Goal: Task Accomplishment & Management: Manage account settings

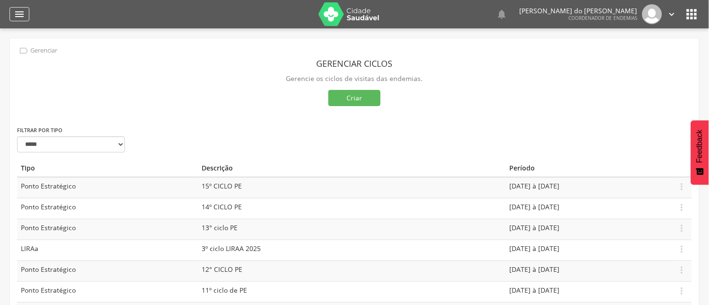
click at [17, 13] on icon "" at bounding box center [19, 14] width 11 height 11
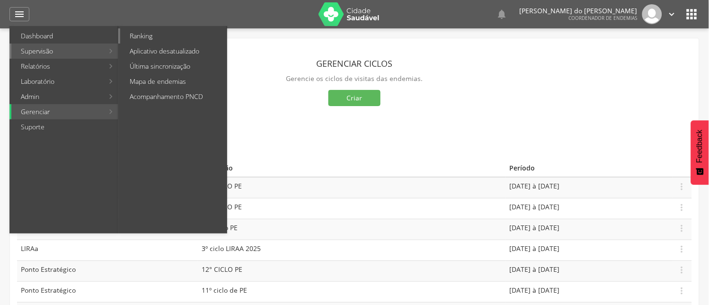
click at [139, 33] on link "Ranking" at bounding box center [173, 35] width 107 height 15
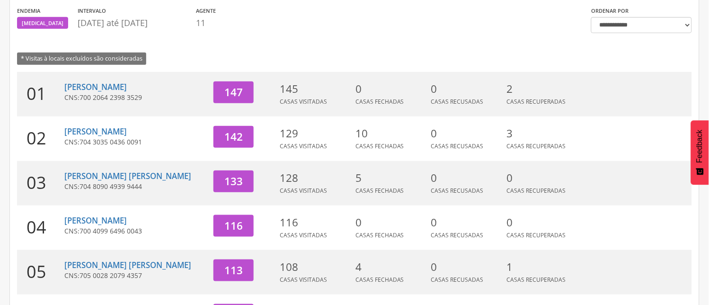
scroll to position [105, 0]
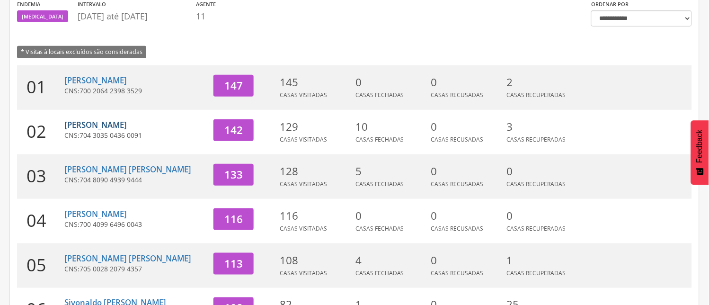
click at [85, 123] on link "[PERSON_NAME]" at bounding box center [95, 124] width 62 height 11
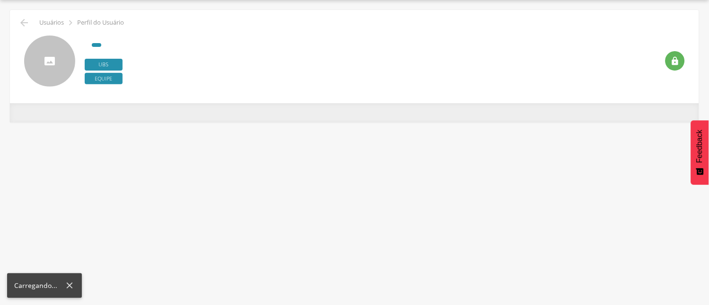
scroll to position [28, 0]
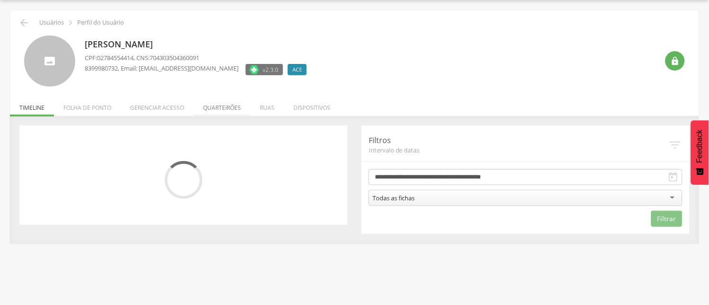
click at [205, 107] on li "Quarteirões" at bounding box center [222, 105] width 57 height 22
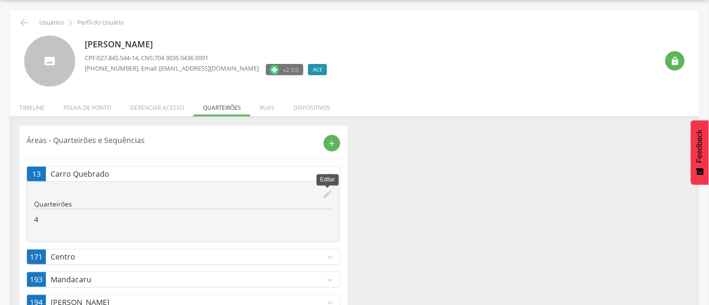
click at [328, 189] on icon "edit" at bounding box center [327, 194] width 10 height 10
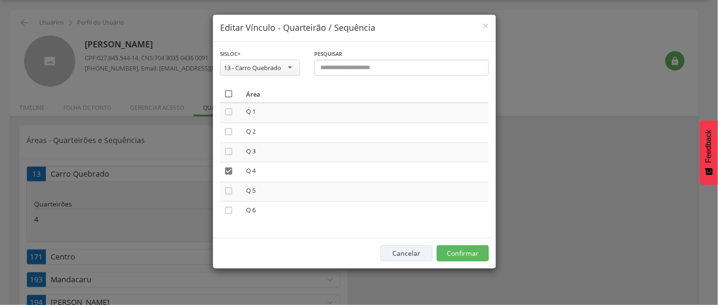
click at [229, 92] on icon "" at bounding box center [228, 93] width 9 height 9
click at [229, 92] on icon "" at bounding box center [228, 93] width 9 height 9
click at [453, 252] on button "Confirmar" at bounding box center [463, 253] width 52 height 16
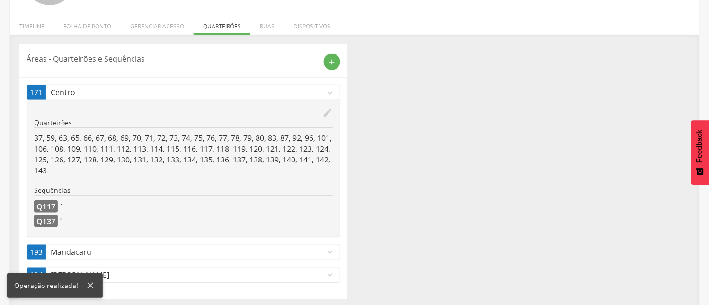
scroll to position [114, 0]
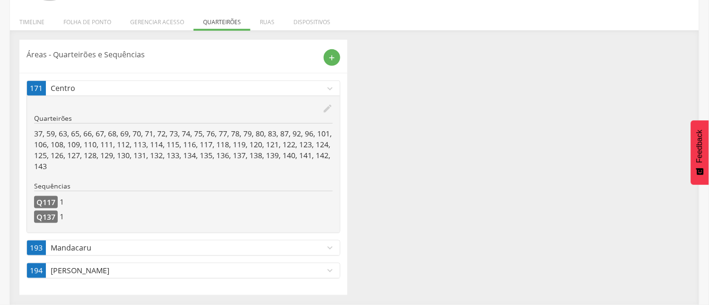
click at [328, 245] on icon "expand_more" at bounding box center [330, 247] width 10 height 10
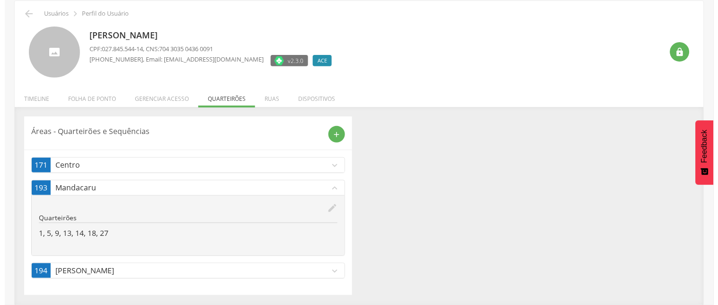
scroll to position [38, 0]
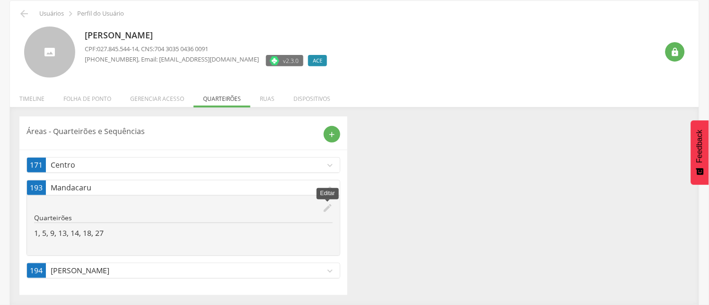
click at [324, 204] on icon "edit" at bounding box center [327, 208] width 10 height 10
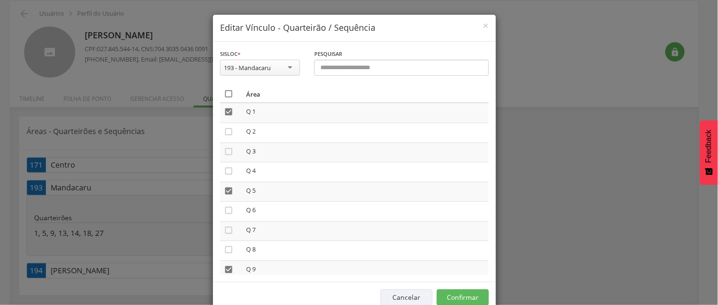
click at [224, 90] on icon "" at bounding box center [228, 93] width 9 height 9
click at [224, 91] on icon "" at bounding box center [228, 93] width 9 height 9
click at [465, 294] on button "Confirmar" at bounding box center [463, 297] width 52 height 16
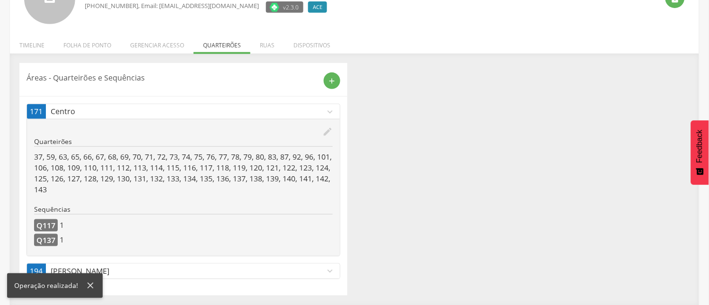
scroll to position [91, 0]
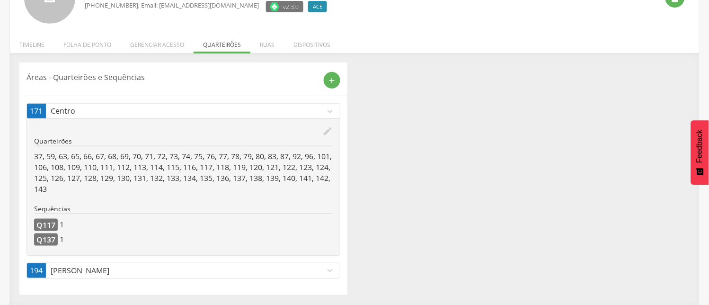
click at [329, 272] on icon "expand_more" at bounding box center [330, 270] width 10 height 10
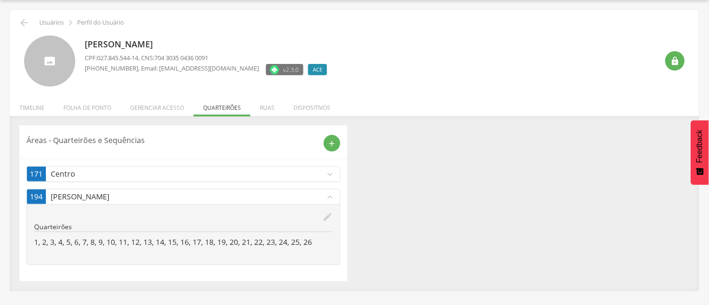
scroll to position [28, 0]
click at [329, 215] on icon "edit" at bounding box center [327, 217] width 10 height 10
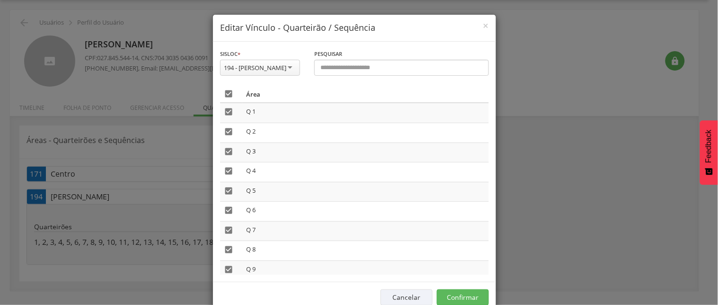
click at [224, 91] on icon "" at bounding box center [228, 93] width 9 height 9
click at [471, 295] on button "Confirmar" at bounding box center [463, 297] width 52 height 16
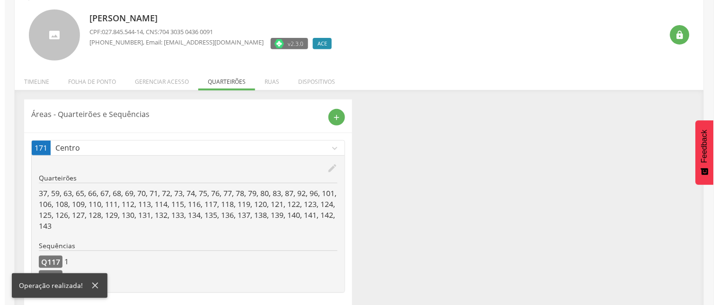
scroll to position [69, 0]
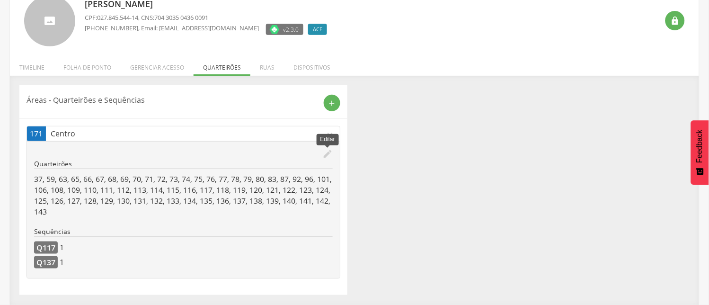
click at [328, 154] on icon "edit" at bounding box center [327, 154] width 10 height 10
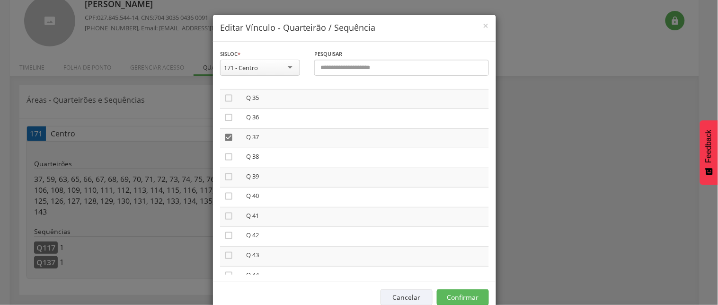
scroll to position [684, 0]
click at [225, 132] on icon "" at bounding box center [228, 136] width 9 height 9
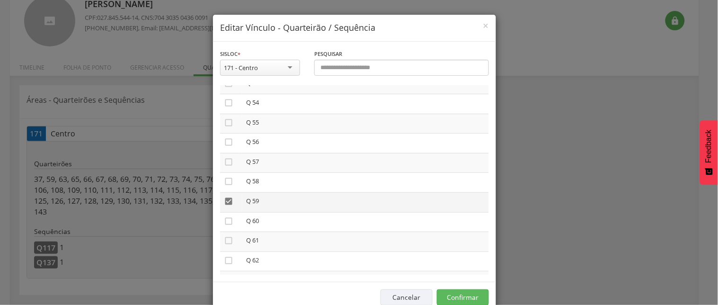
click at [224, 196] on icon "" at bounding box center [228, 200] width 9 height 9
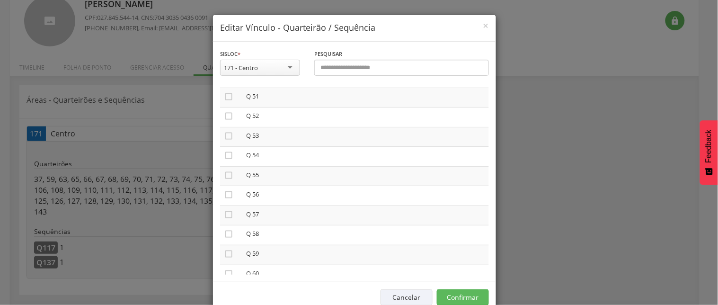
scroll to position [1157, 0]
click at [477, 24] on h4 "Editar Vínculo - Quarteirão / Sequência" at bounding box center [354, 28] width 269 height 12
click at [464, 292] on button "Confirmar" at bounding box center [463, 297] width 52 height 16
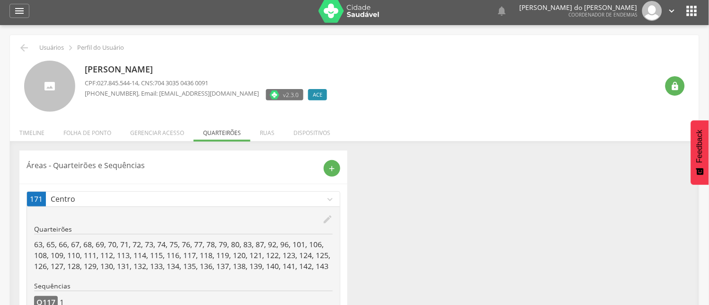
scroll to position [0, 0]
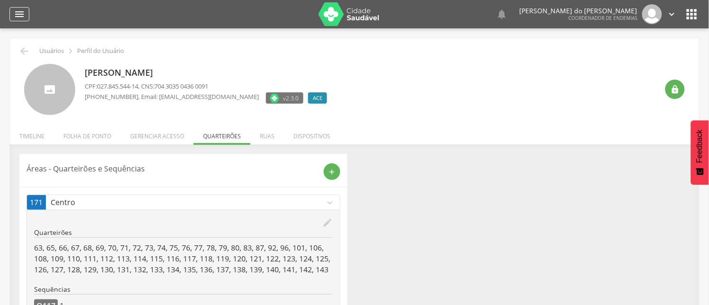
click at [16, 15] on icon "" at bounding box center [19, 14] width 11 height 11
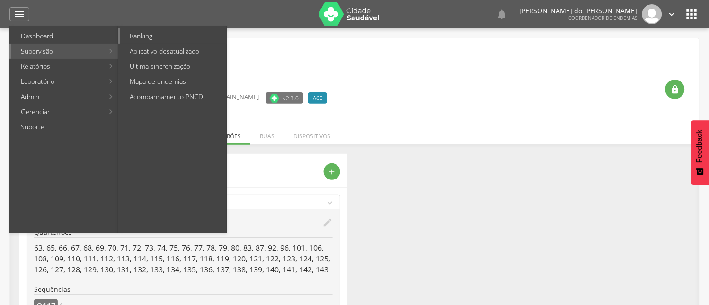
click at [143, 34] on link "Ranking" at bounding box center [173, 35] width 107 height 15
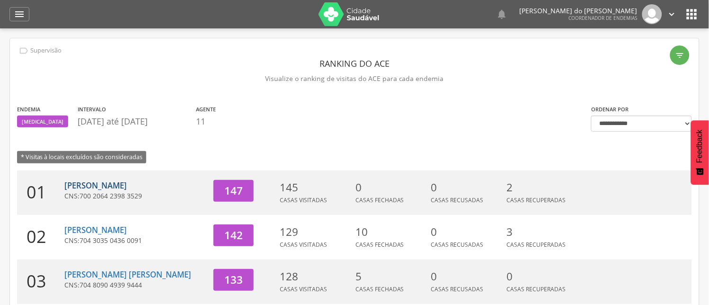
click at [127, 188] on link "[PERSON_NAME]" at bounding box center [95, 185] width 62 height 11
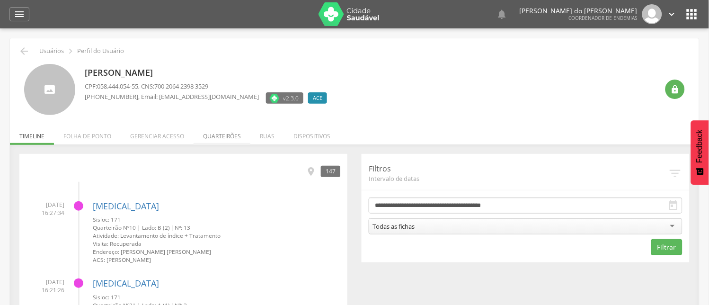
click at [228, 133] on li "Quarteirões" at bounding box center [222, 134] width 57 height 22
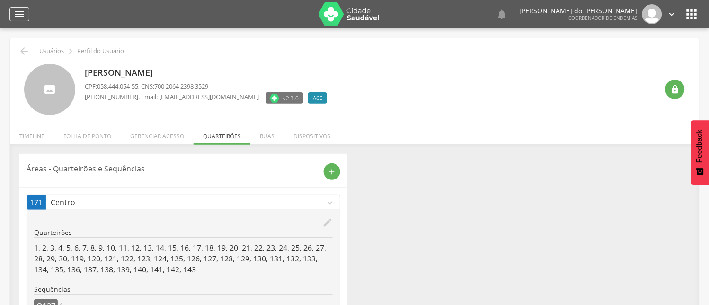
click at [16, 12] on icon "" at bounding box center [19, 14] width 11 height 11
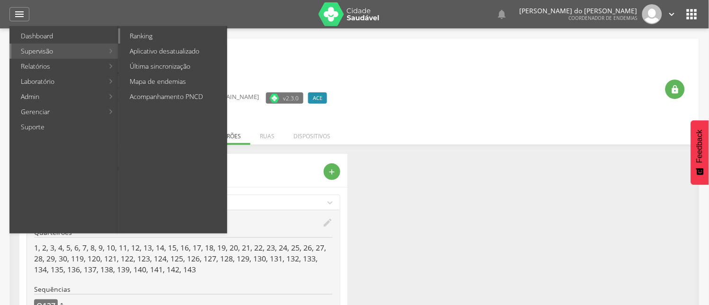
click at [142, 35] on link "Ranking" at bounding box center [173, 35] width 107 height 15
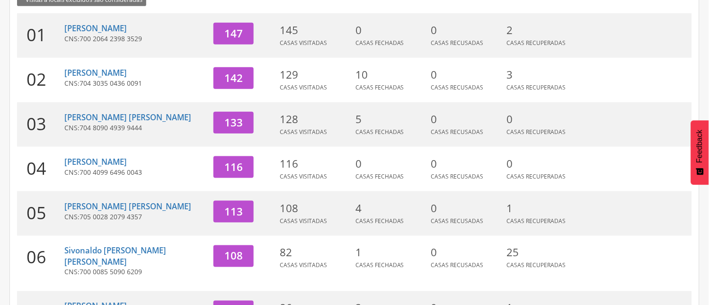
scroll to position [158, 0]
click at [133, 249] on link "Sivonaldo [PERSON_NAME] [PERSON_NAME]" at bounding box center [115, 256] width 102 height 22
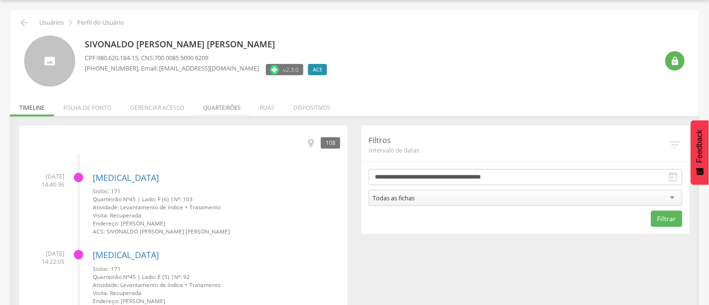
click at [225, 107] on li "Quarteirões" at bounding box center [222, 105] width 57 height 22
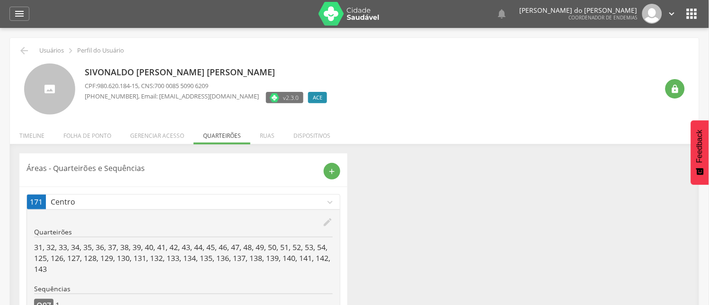
scroll to position [0, 0]
click at [21, 51] on icon "" at bounding box center [23, 50] width 11 height 11
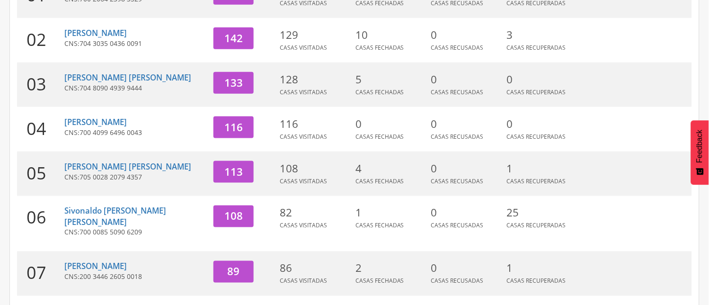
scroll to position [215, 0]
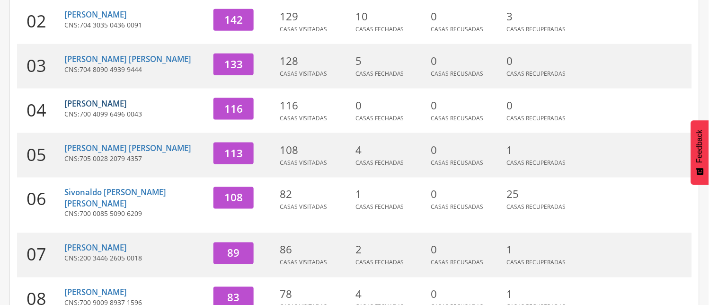
click at [105, 103] on link "[PERSON_NAME]" at bounding box center [95, 103] width 62 height 11
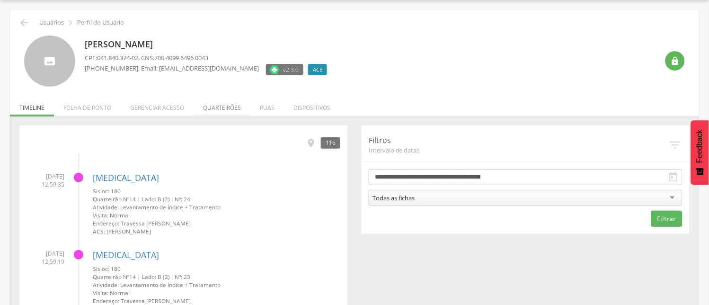
click at [218, 109] on li "Quarteirões" at bounding box center [222, 105] width 57 height 22
